Goal: Information Seeking & Learning: Check status

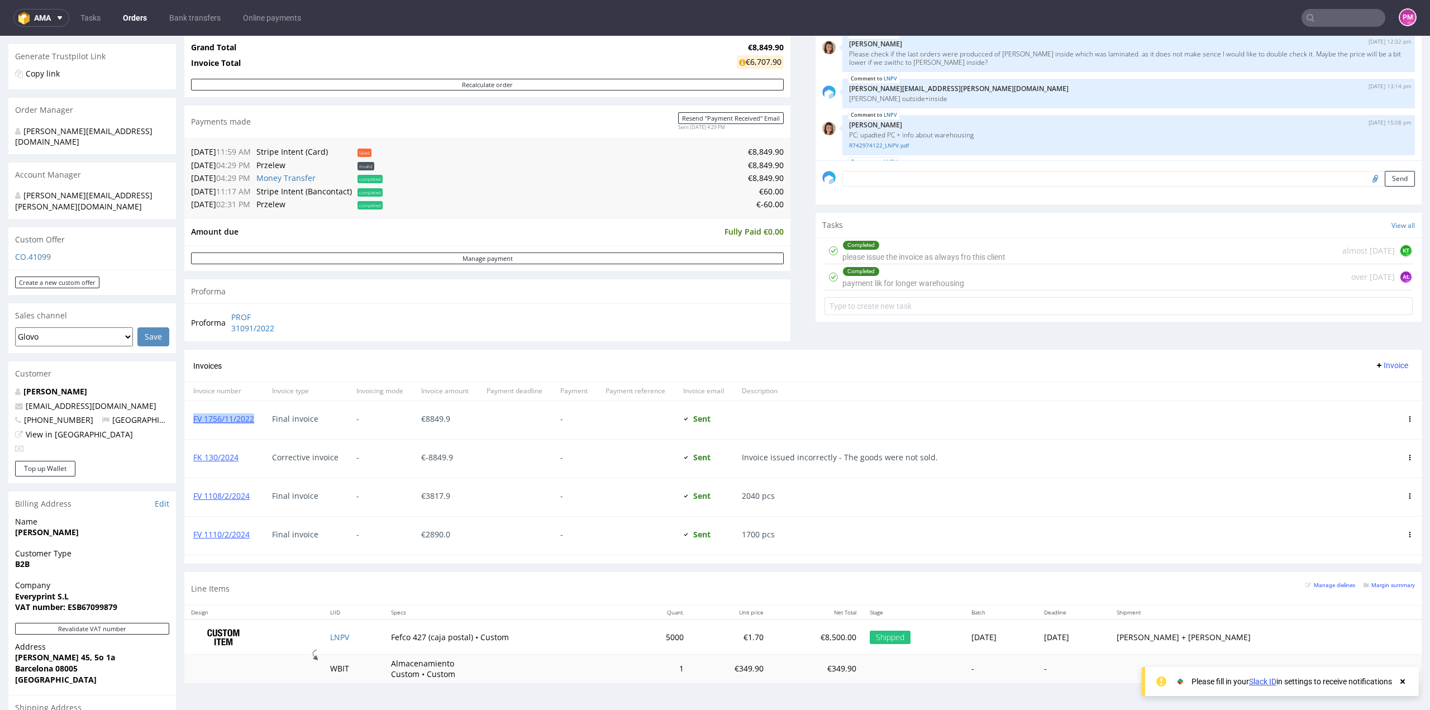
scroll to position [433, 0]
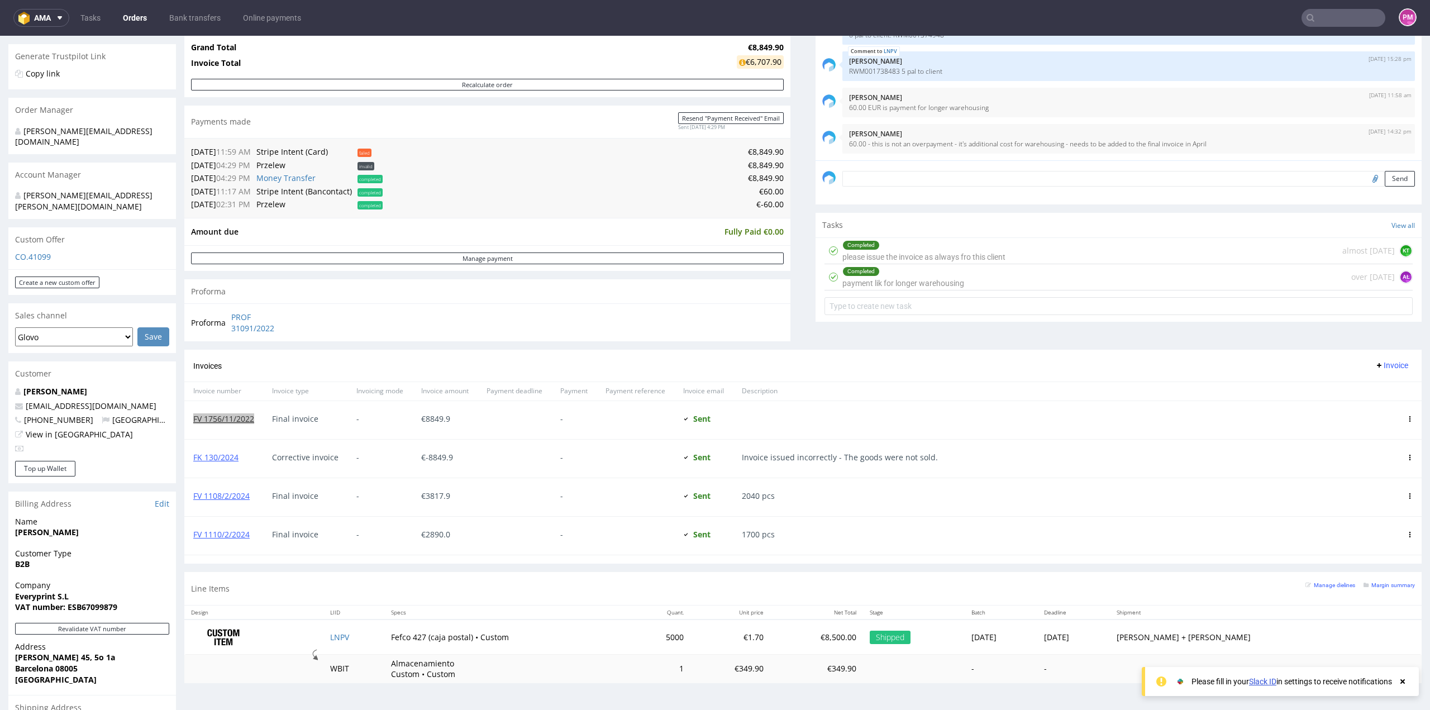
click at [1342, 22] on input "text" at bounding box center [1343, 18] width 84 height 18
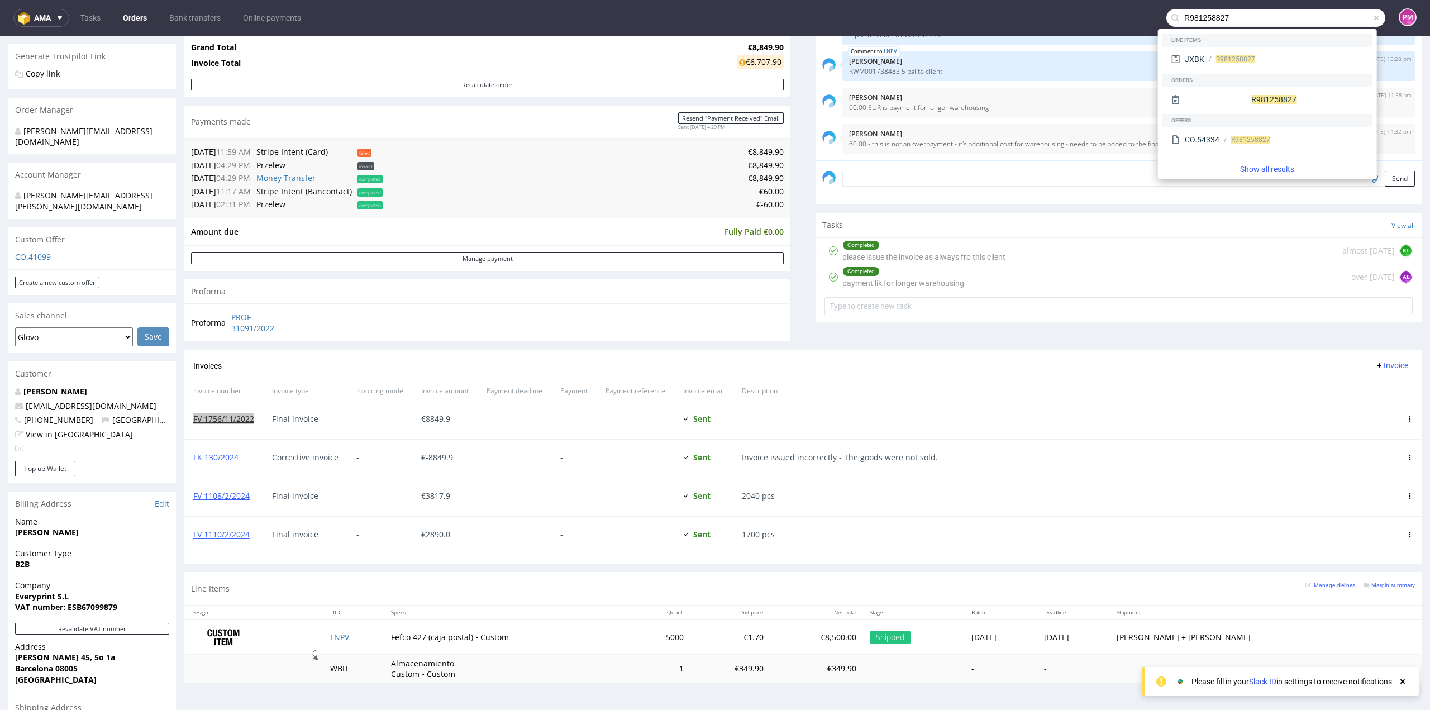
type input "R981258827"
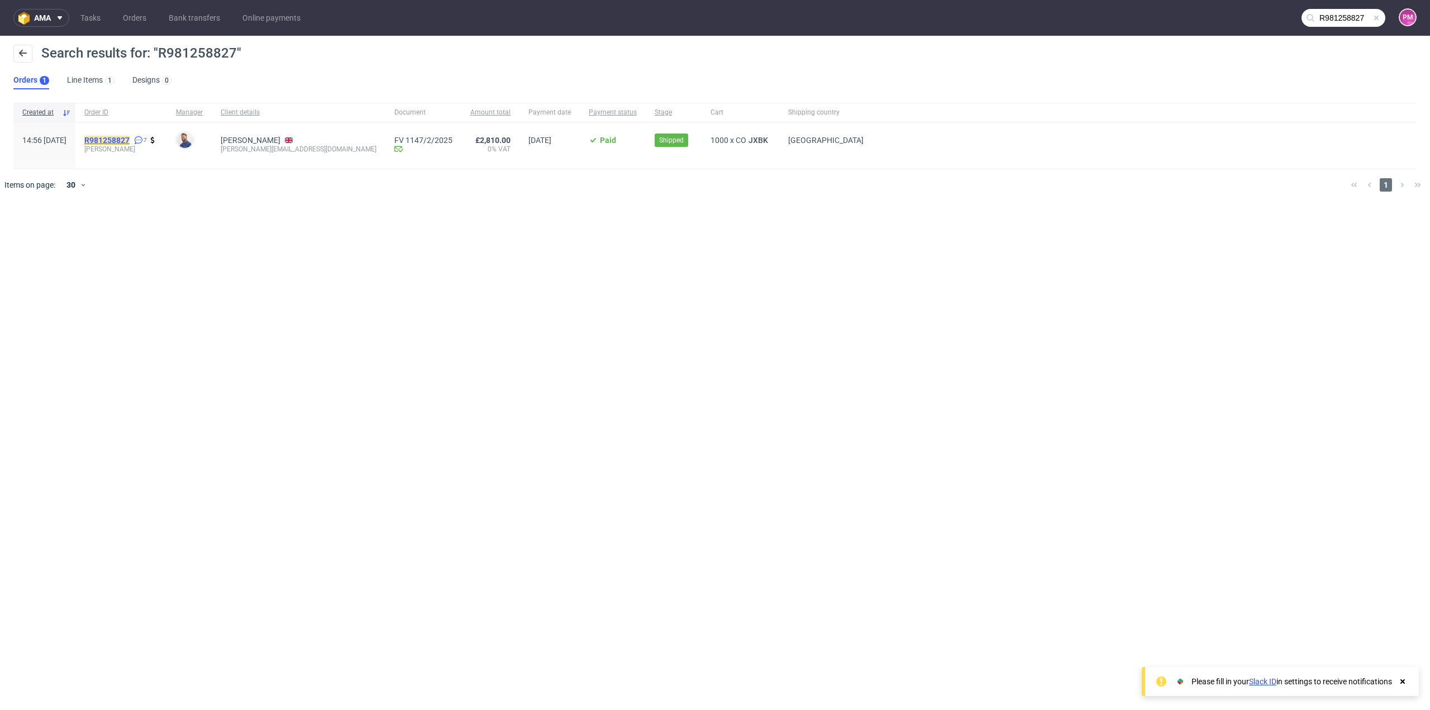
click at [130, 139] on mark "R981258827" at bounding box center [106, 140] width 45 height 9
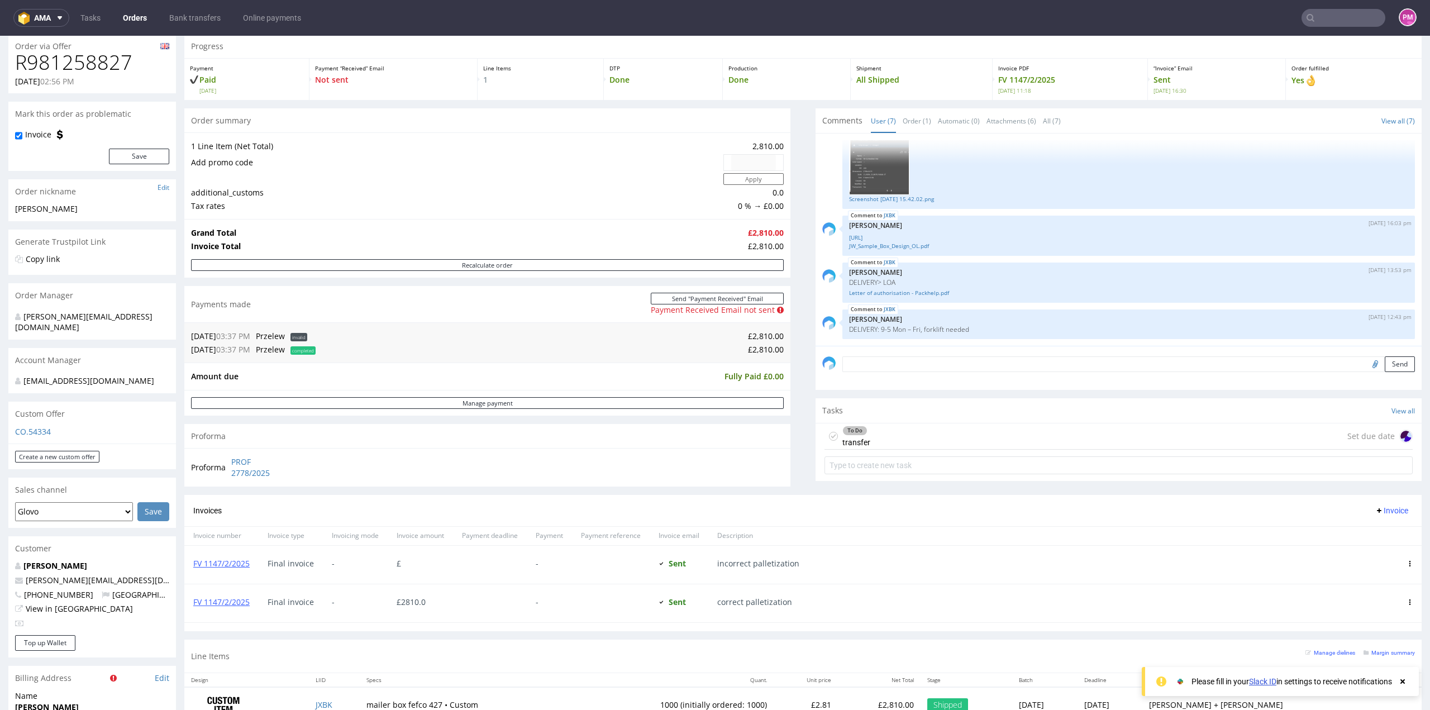
scroll to position [56, 0]
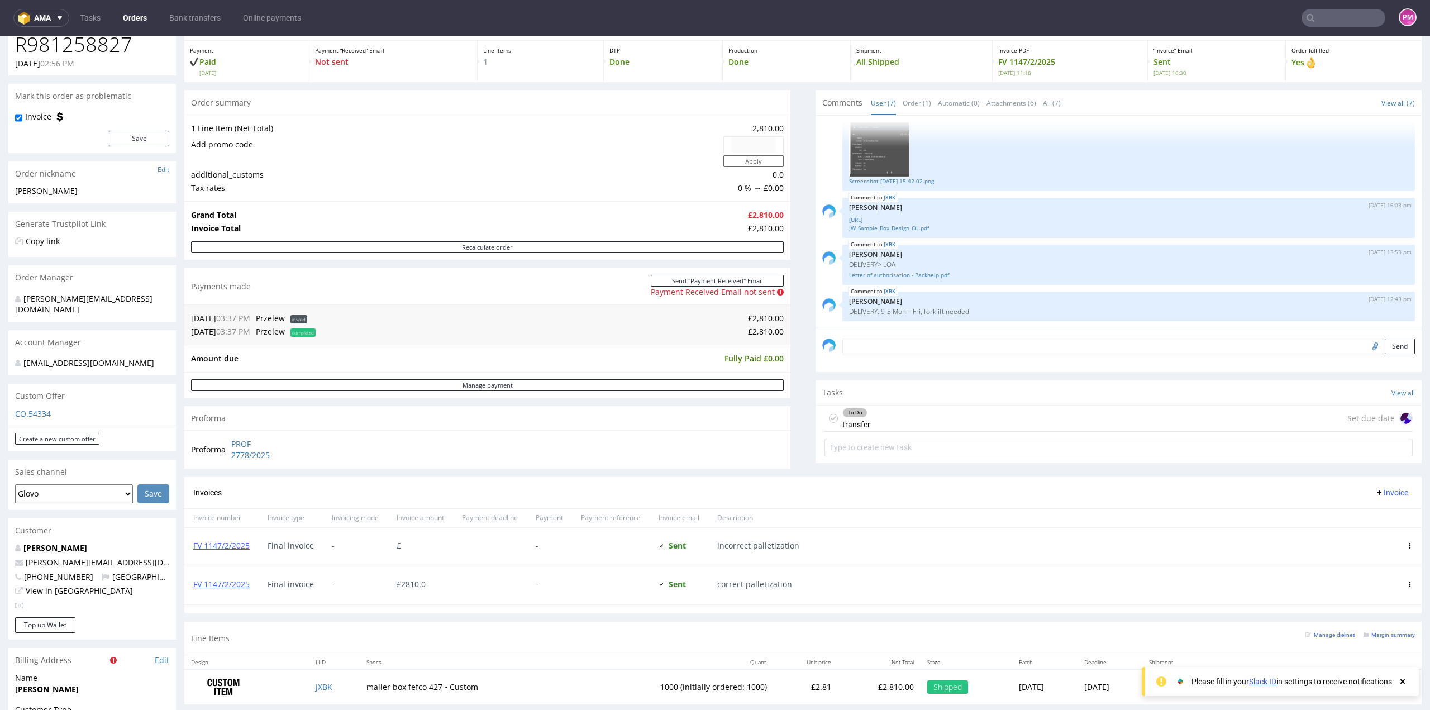
click at [302, 332] on span "completed" at bounding box center [302, 332] width 25 height 8
click at [313, 331] on span "completed" at bounding box center [302, 332] width 25 height 8
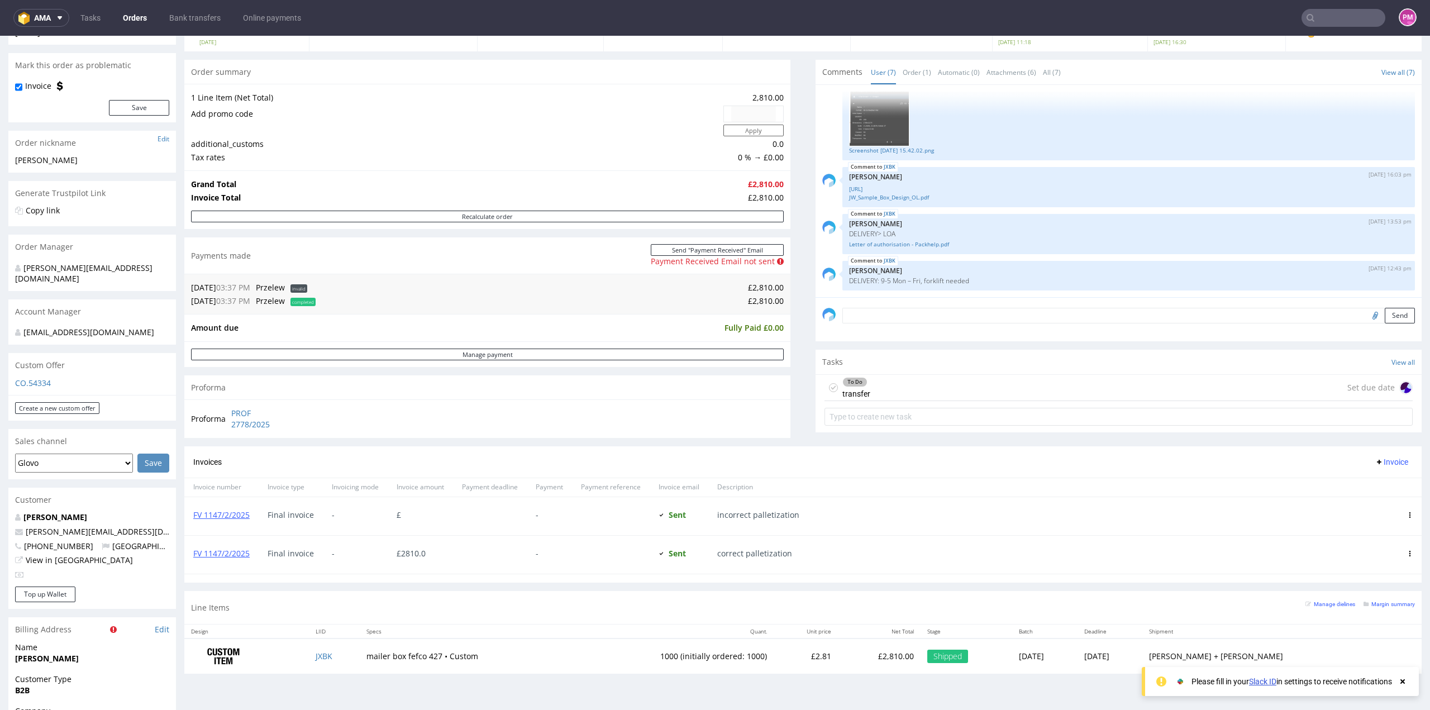
scroll to position [112, 0]
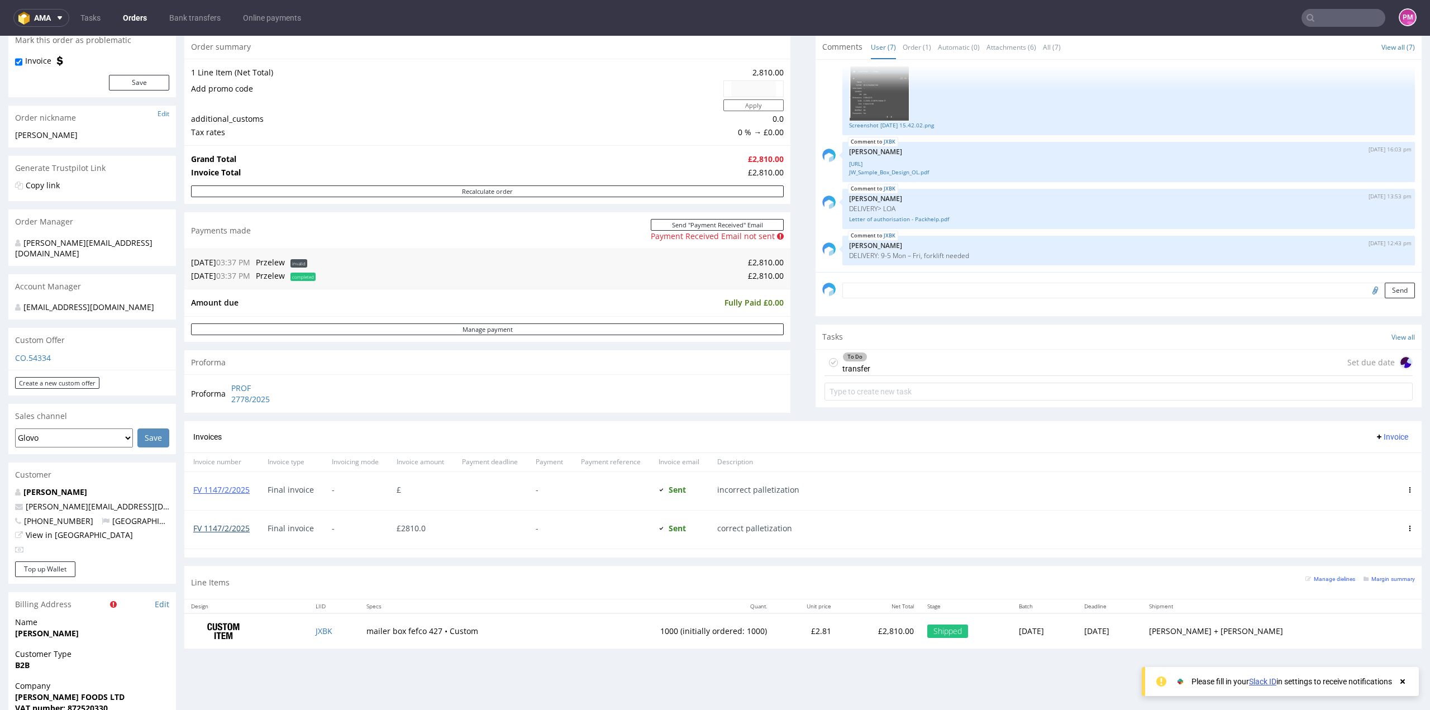
click at [237, 526] on link "FV 1147/2/2025" at bounding box center [221, 528] width 56 height 11
click at [461, 578] on div "Line Items Manage dielines Margin summary" at bounding box center [802, 582] width 1237 height 33
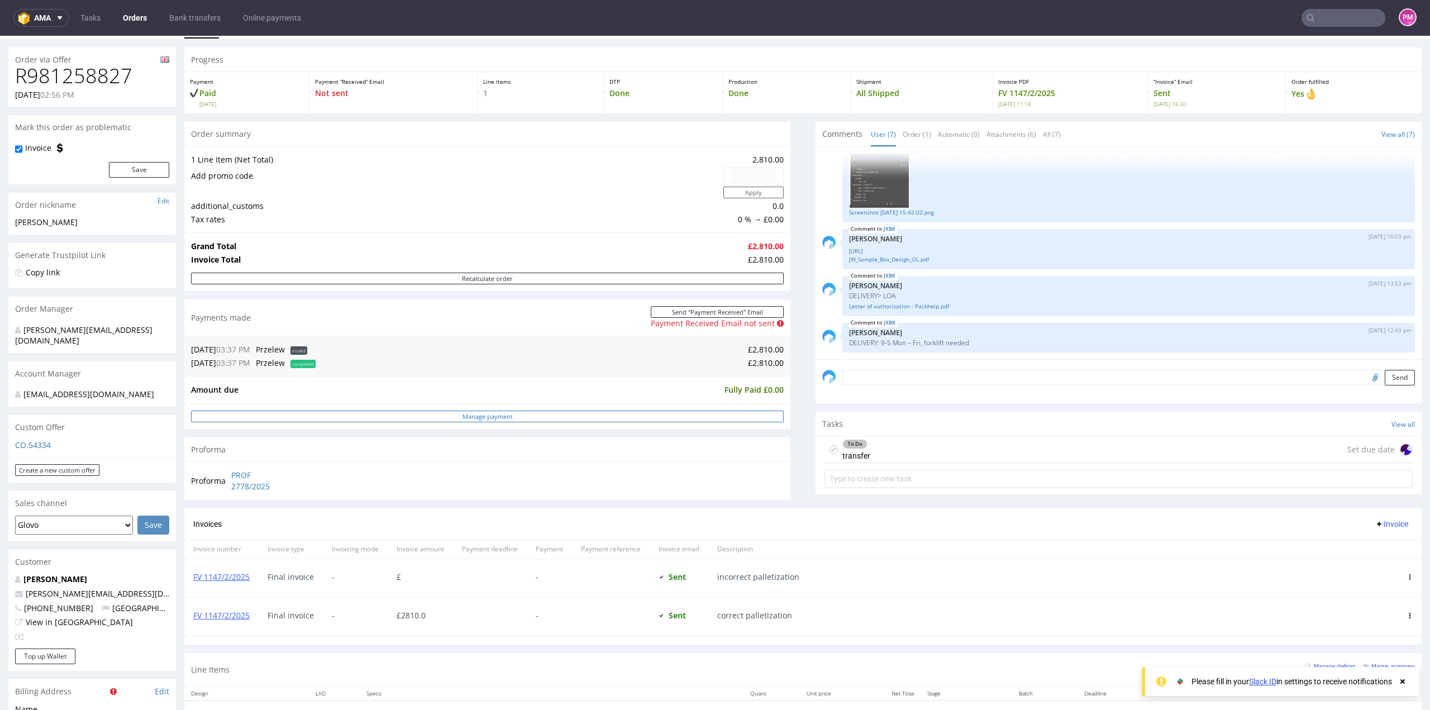
scroll to position [0, 0]
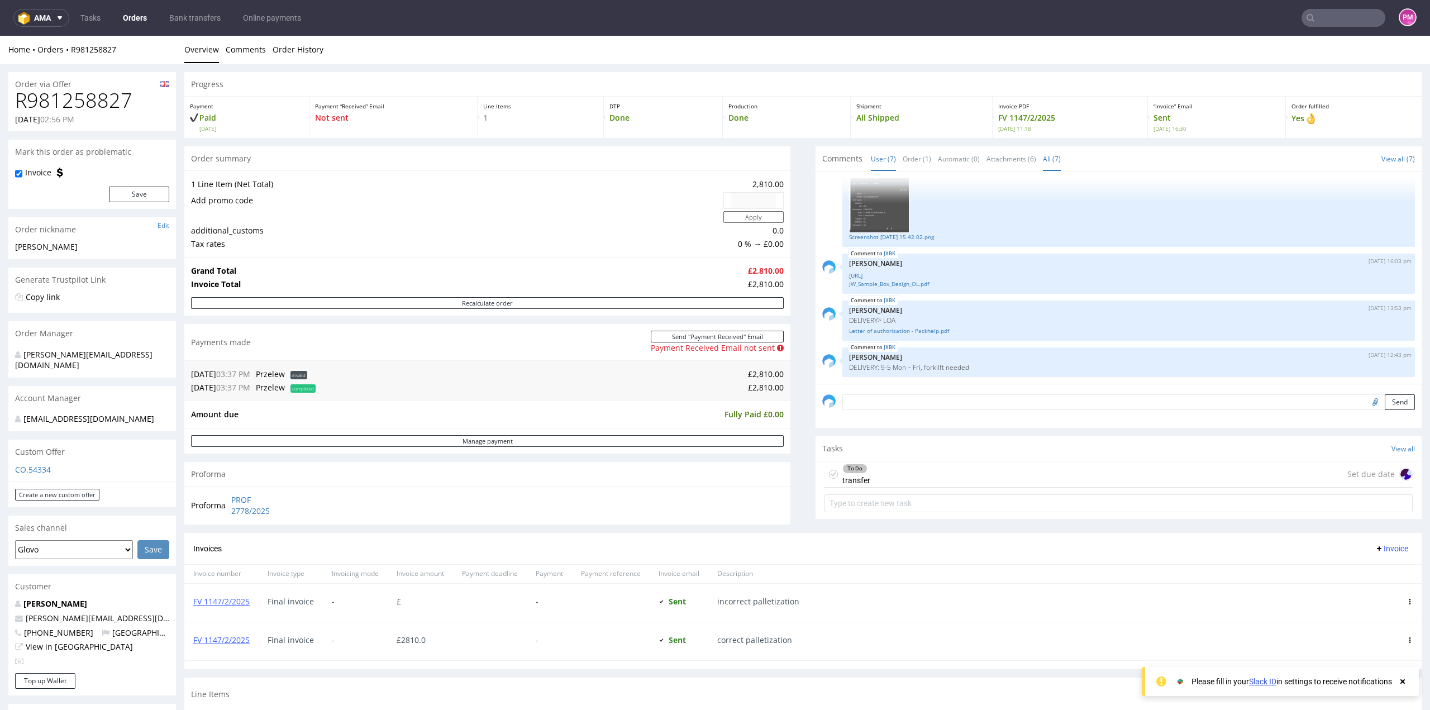
click at [1047, 159] on link "All (7)" at bounding box center [1052, 159] width 18 height 24
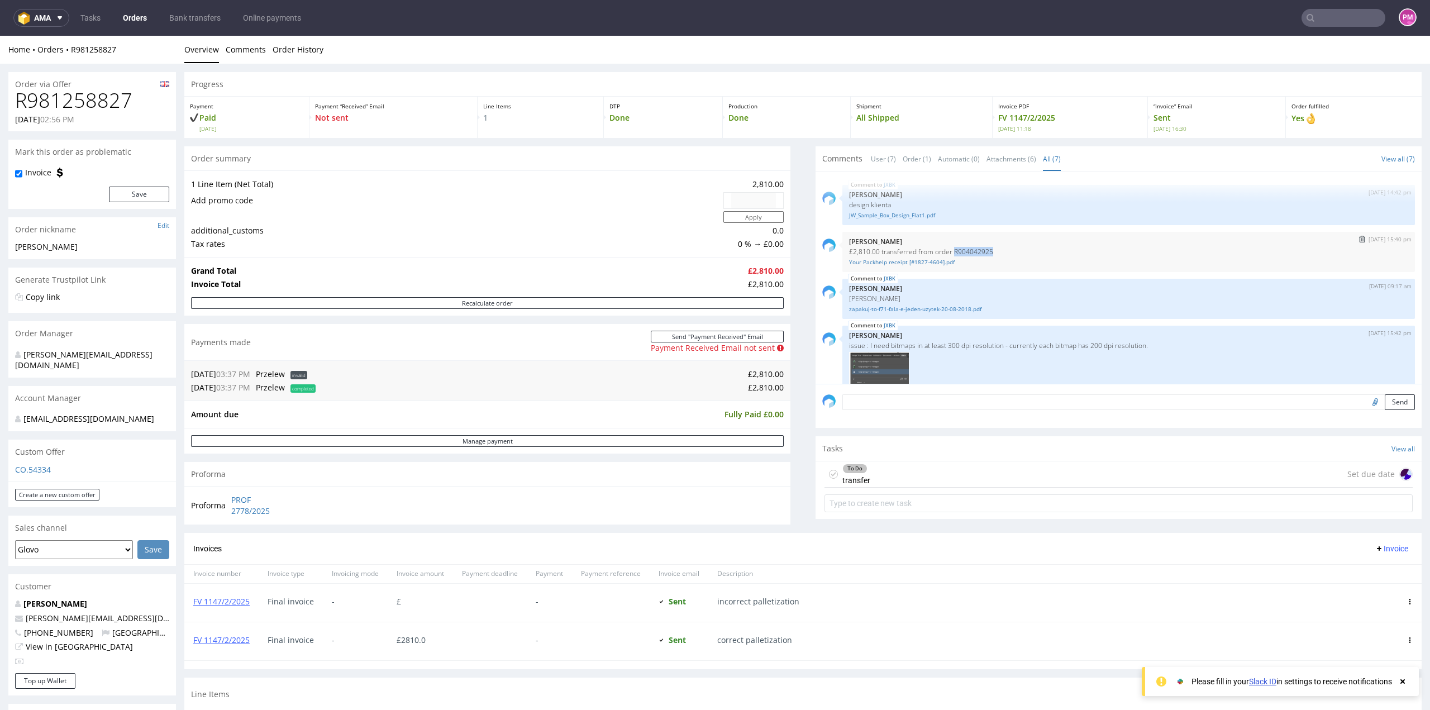
drag, startPoint x: 942, startPoint y: 251, endPoint x: 980, endPoint y: 247, distance: 38.2
click at [980, 247] on p "£2,810.00 transferred from order R904042925" at bounding box center [1128, 251] width 559 height 8
copy p "R904042925"
click at [1314, 25] on input "text" at bounding box center [1343, 18] width 84 height 18
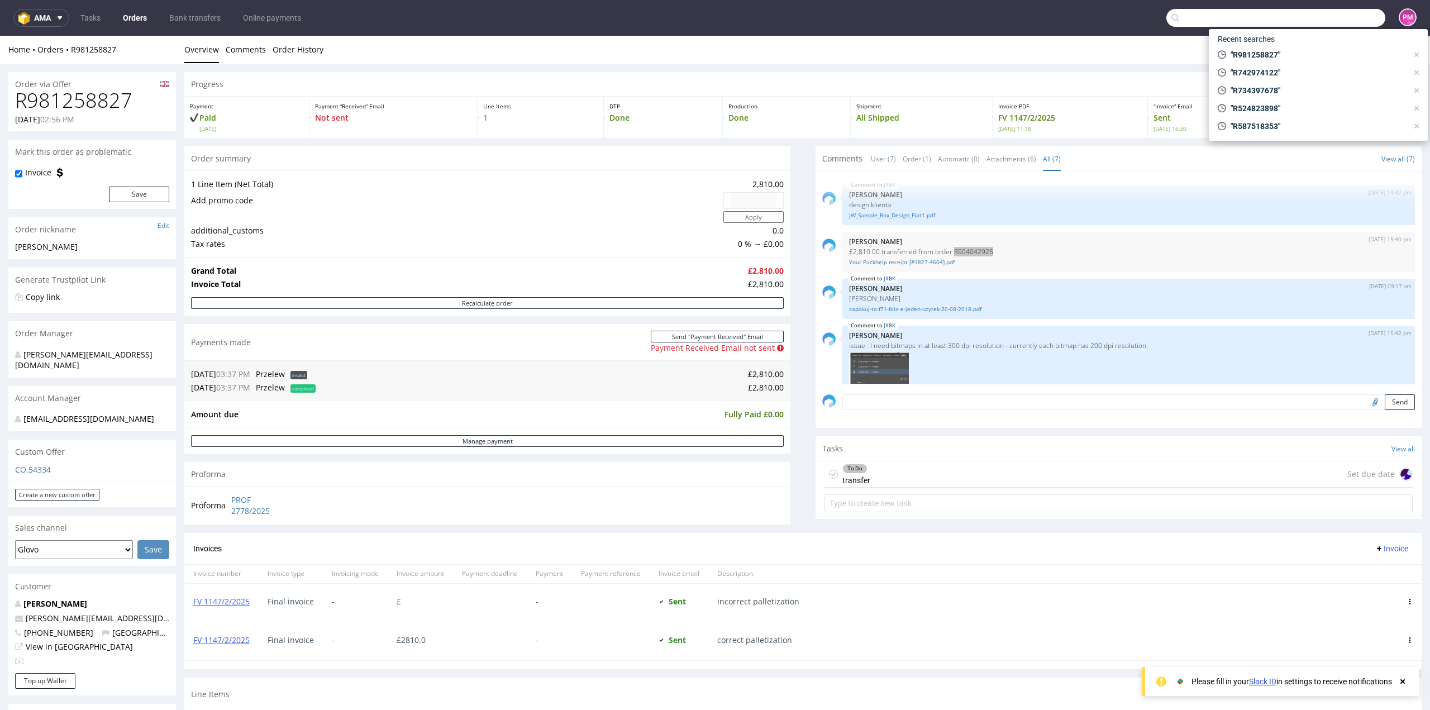
paste input "R904042925"
type input "R904042925"
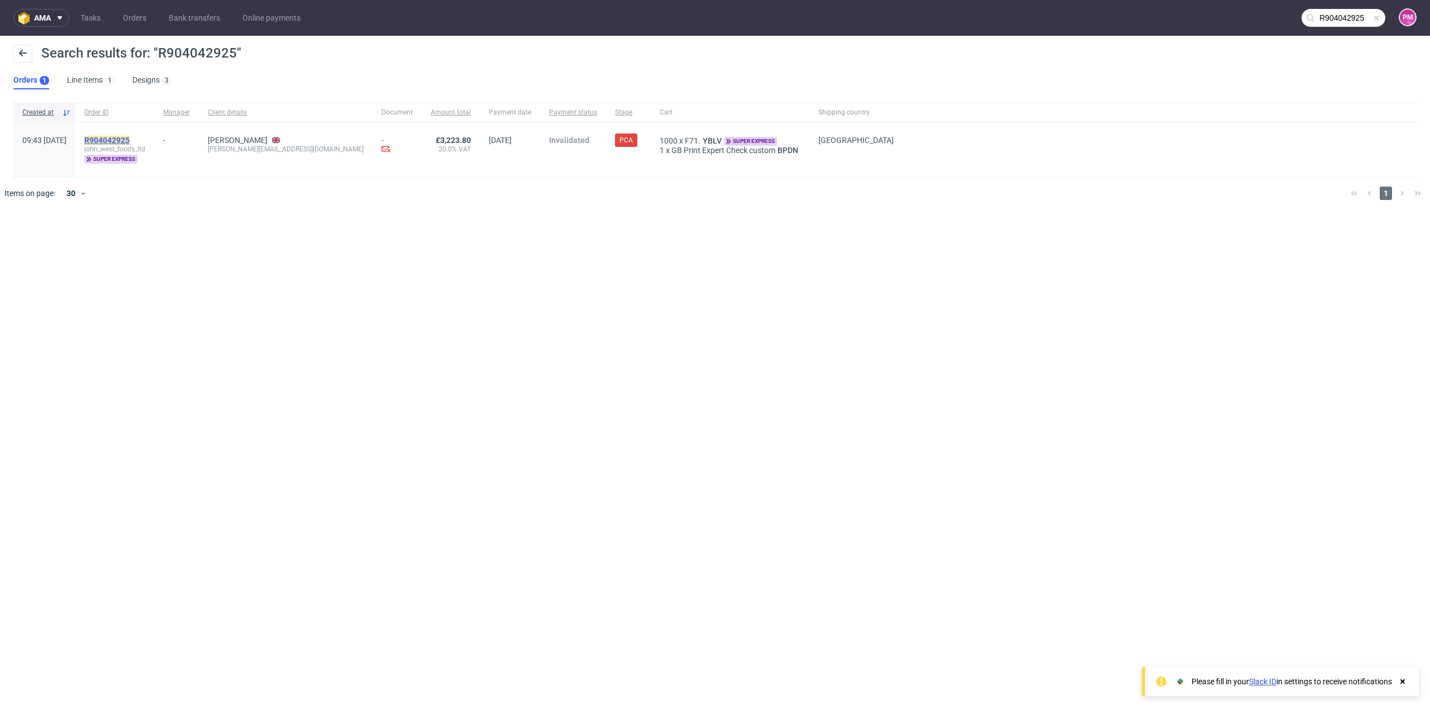
click at [126, 140] on mark "R904042925" at bounding box center [106, 140] width 45 height 9
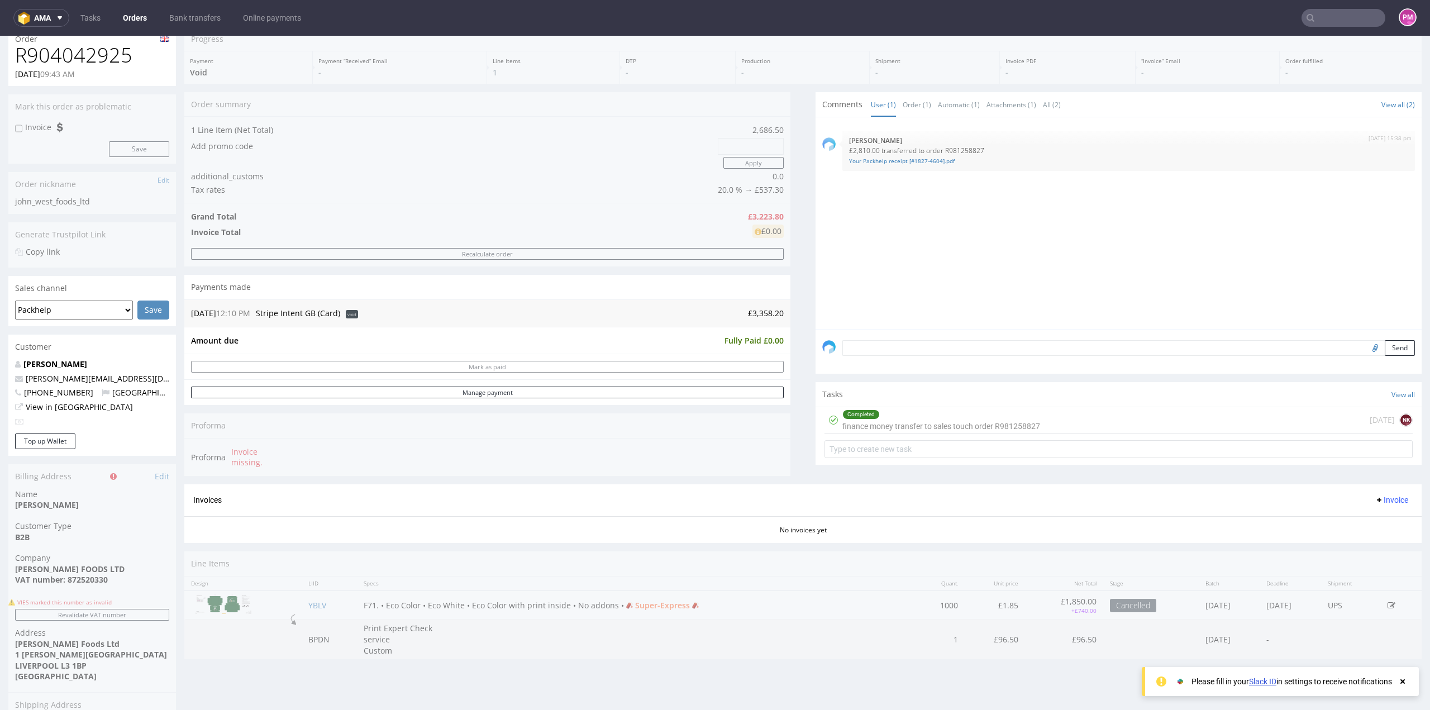
scroll to position [112, 0]
